Goal: Transaction & Acquisition: Obtain resource

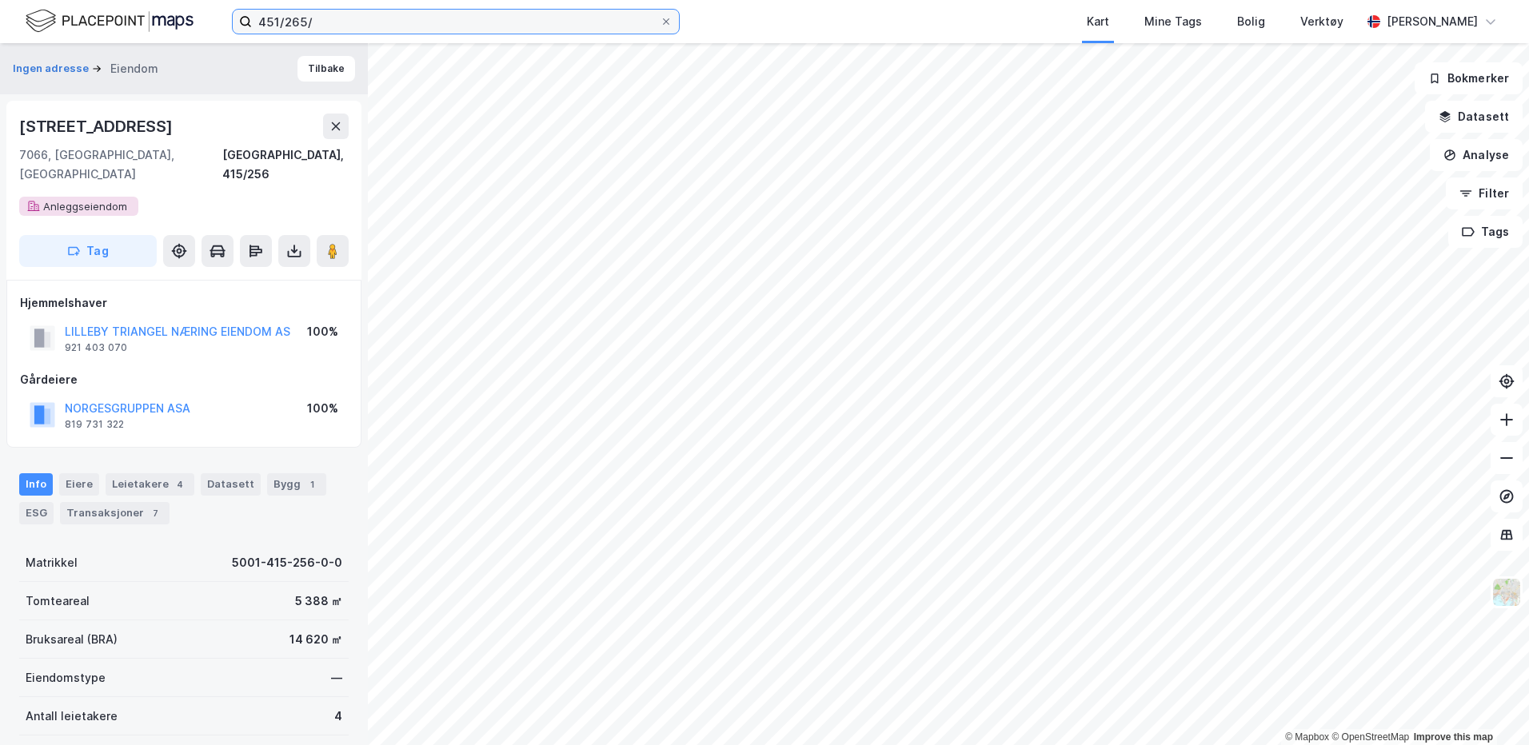
click at [355, 26] on input "451/265/" at bounding box center [456, 22] width 408 height 24
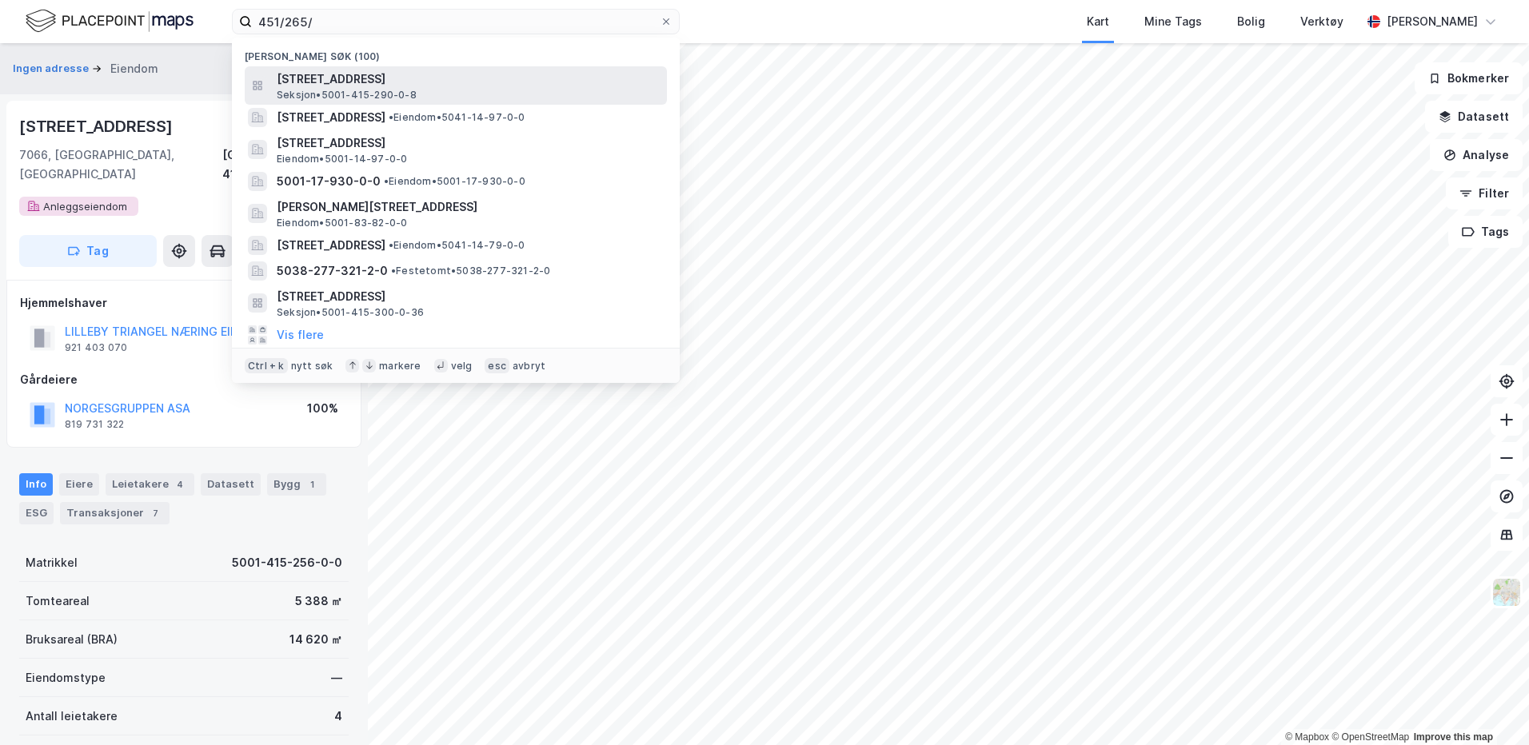
click at [368, 93] on span "Seksjon • 5001-415-290-0-8" at bounding box center [347, 95] width 140 height 13
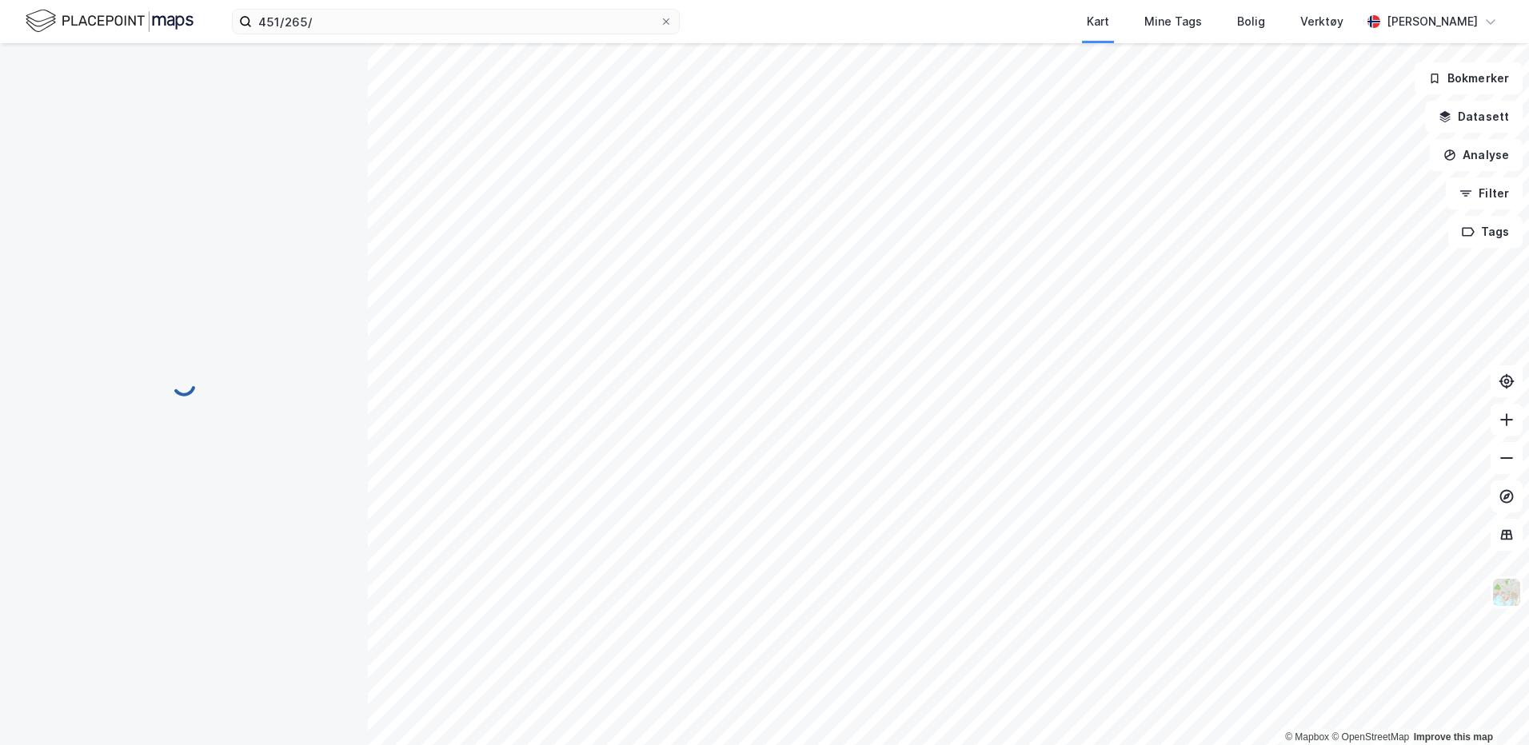
scroll to position [1, 0]
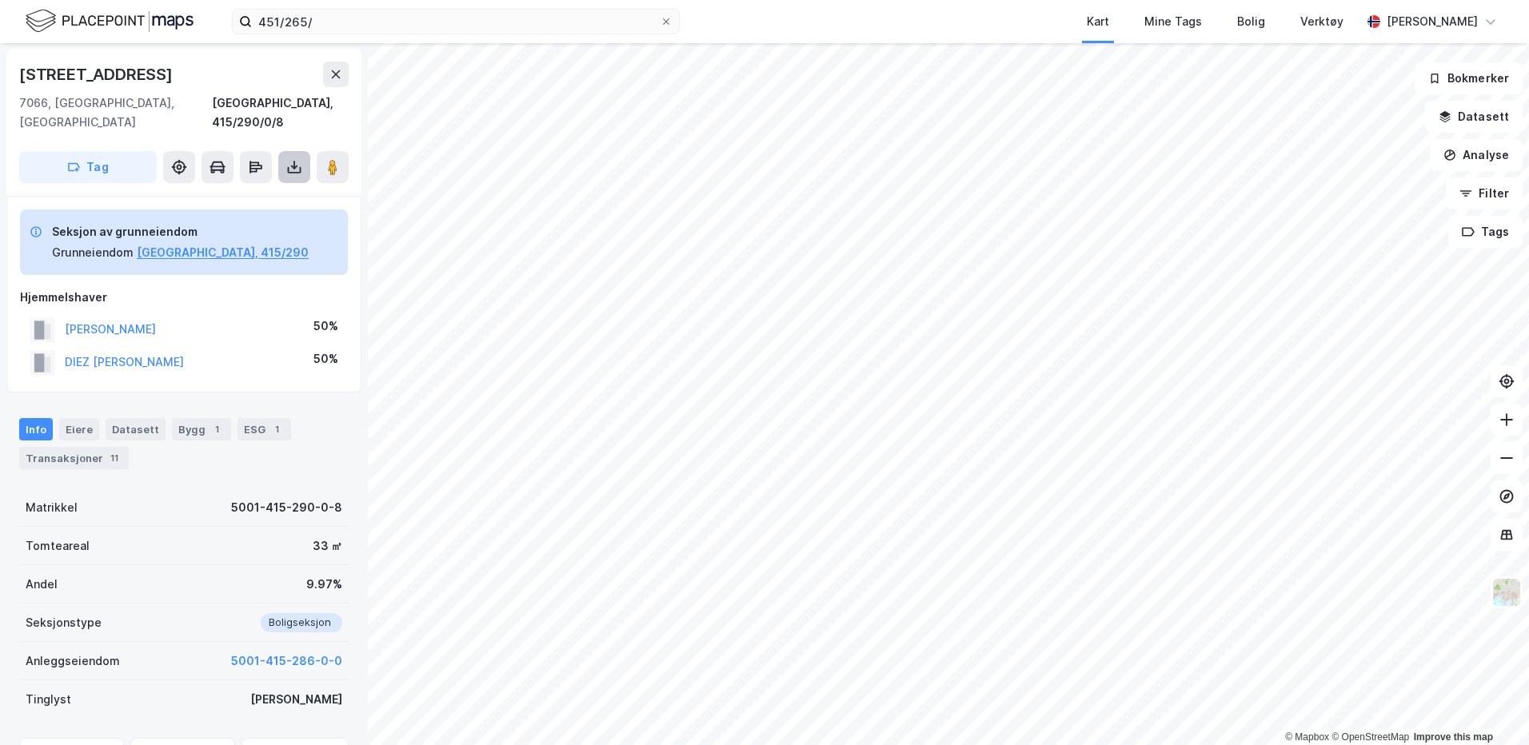
click at [288, 167] on icon at bounding box center [295, 170] width 14 height 6
click at [239, 193] on div "Last ned grunnbok" at bounding box center [215, 199] width 93 height 13
